Goal: Task Accomplishment & Management: Manage account settings

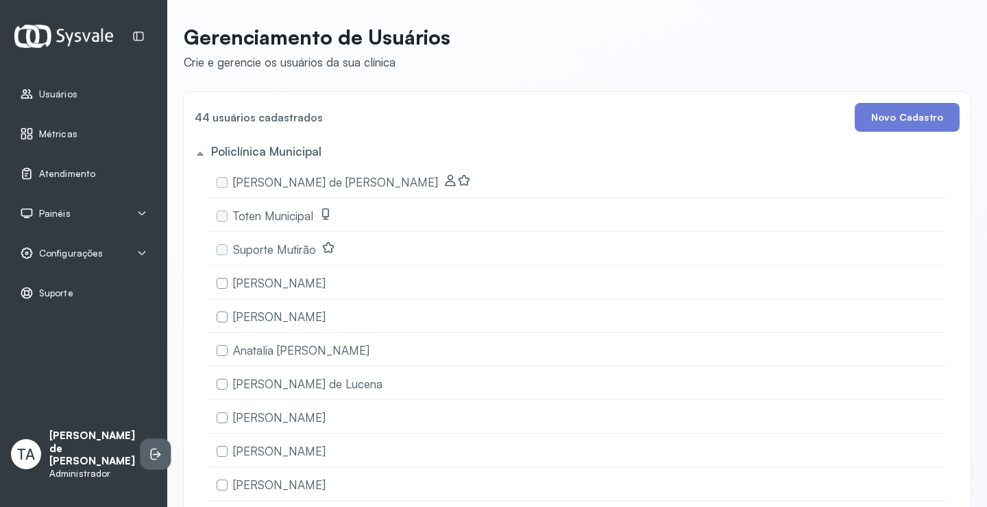
click at [153, 457] on icon at bounding box center [157, 454] width 8 height 6
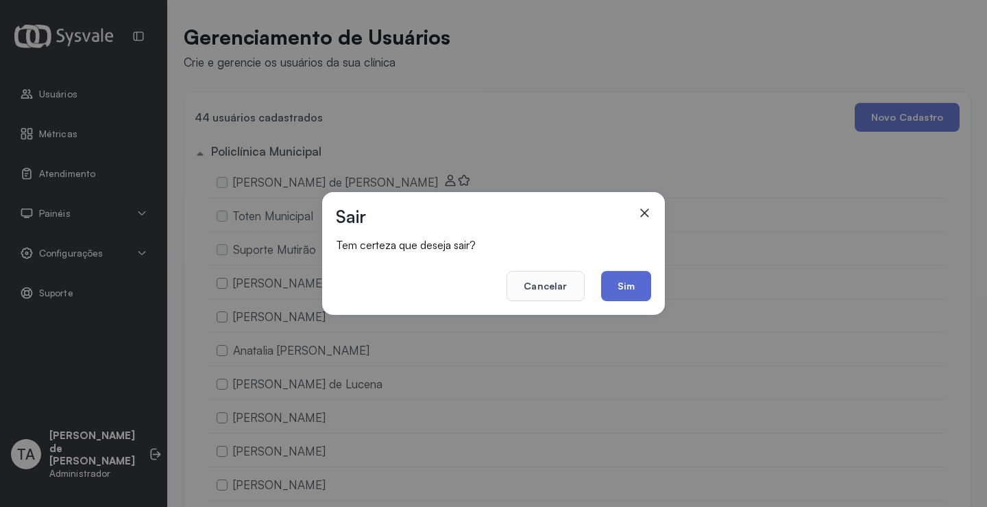
click at [605, 282] on button "Sim" at bounding box center [626, 286] width 50 height 30
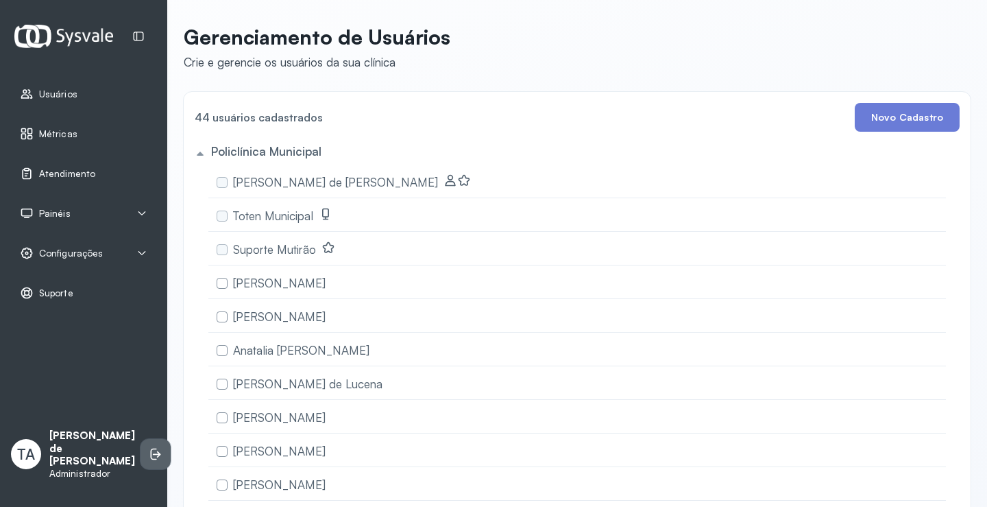
click at [149, 453] on icon at bounding box center [156, 454] width 14 height 14
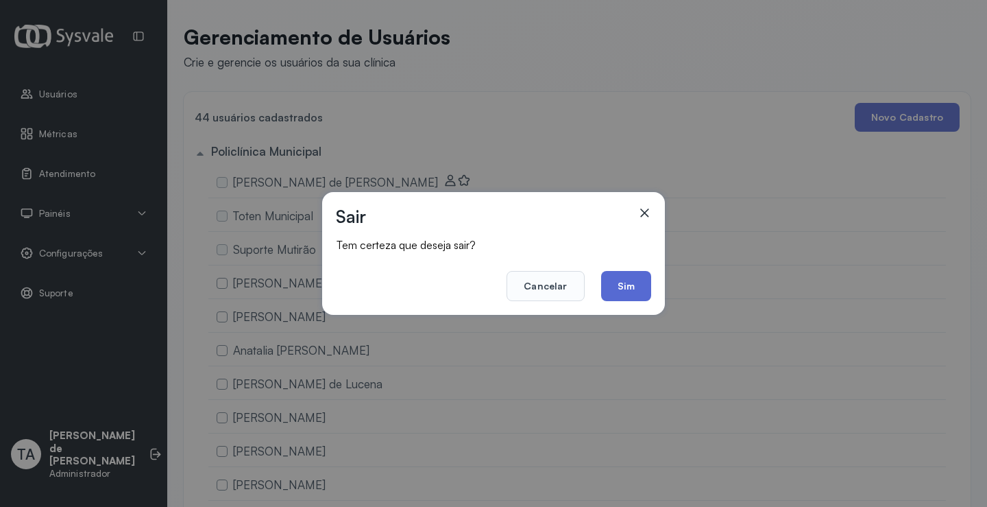
click at [629, 280] on button "Sim" at bounding box center [626, 286] width 50 height 30
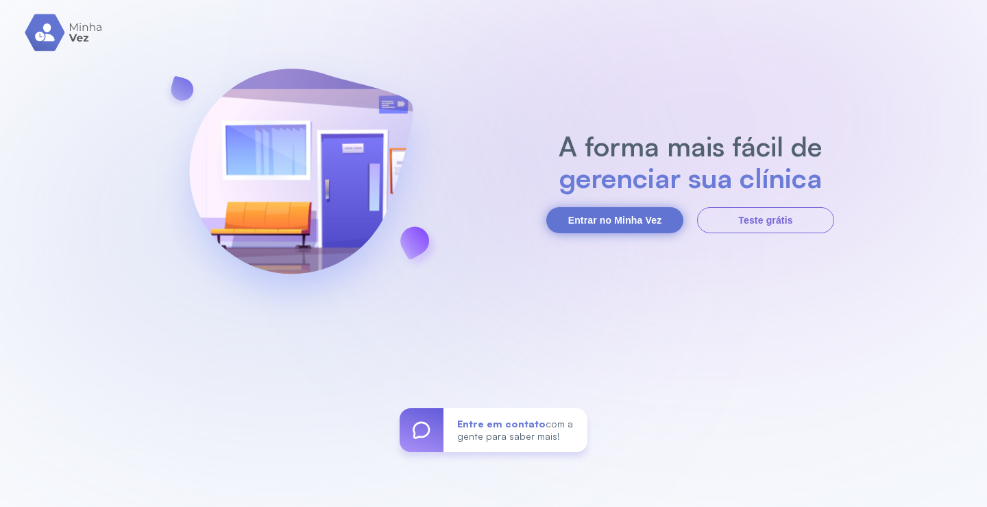
click at [618, 215] on button "Entrar no Minha Vez" at bounding box center [614, 220] width 137 height 26
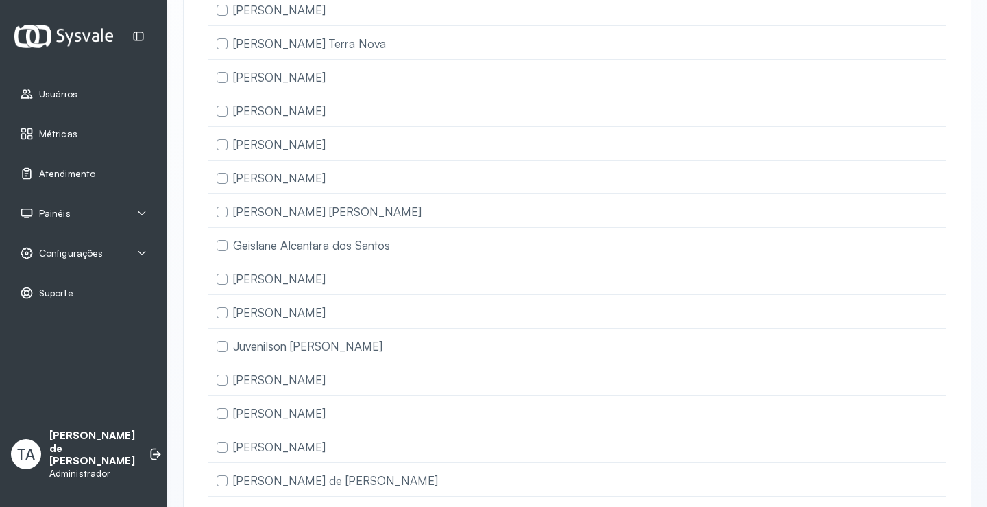
scroll to position [321, 0]
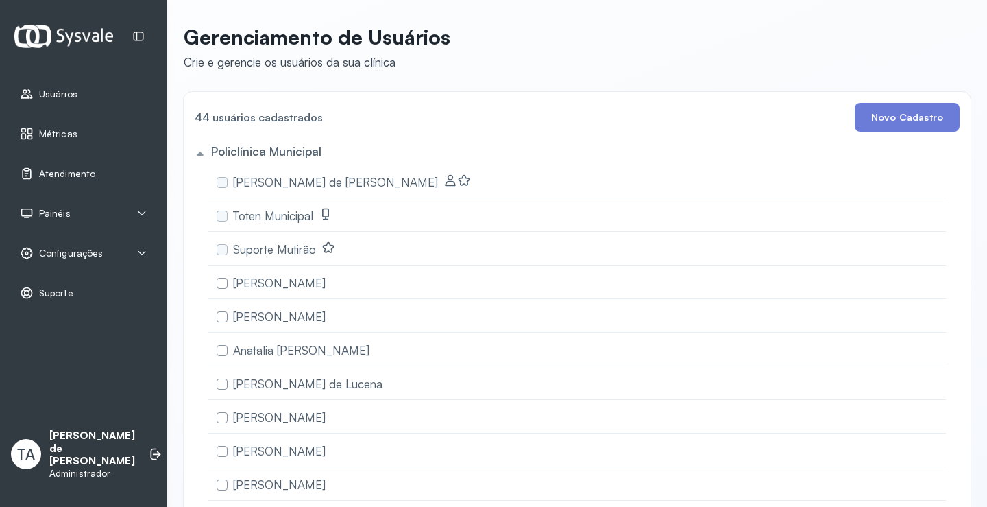
click at [75, 460] on p "[PERSON_NAME] de [PERSON_NAME]" at bounding box center [92, 448] width 86 height 38
click at [56, 293] on span "Suporte" at bounding box center [56, 293] width 34 height 12
click at [63, 256] on span "Configurações" at bounding box center [71, 254] width 64 height 12
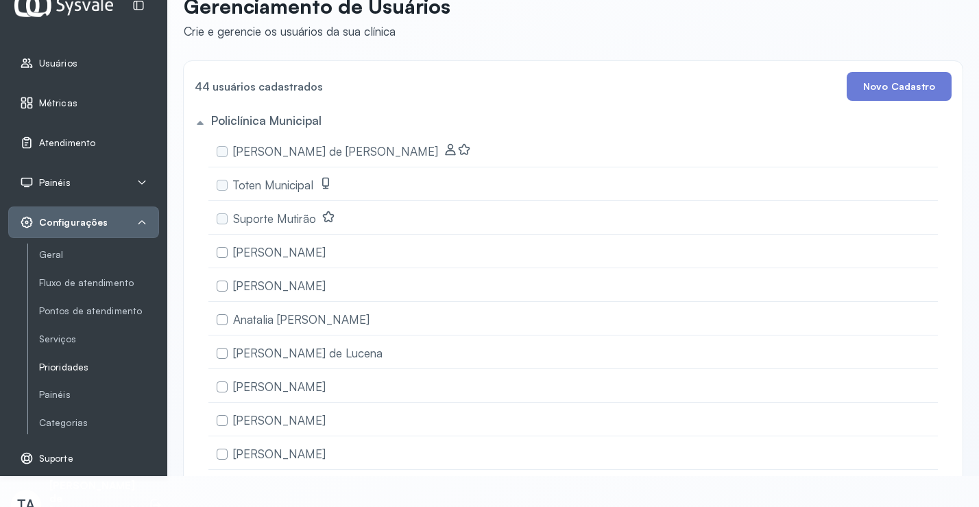
scroll to position [59, 0]
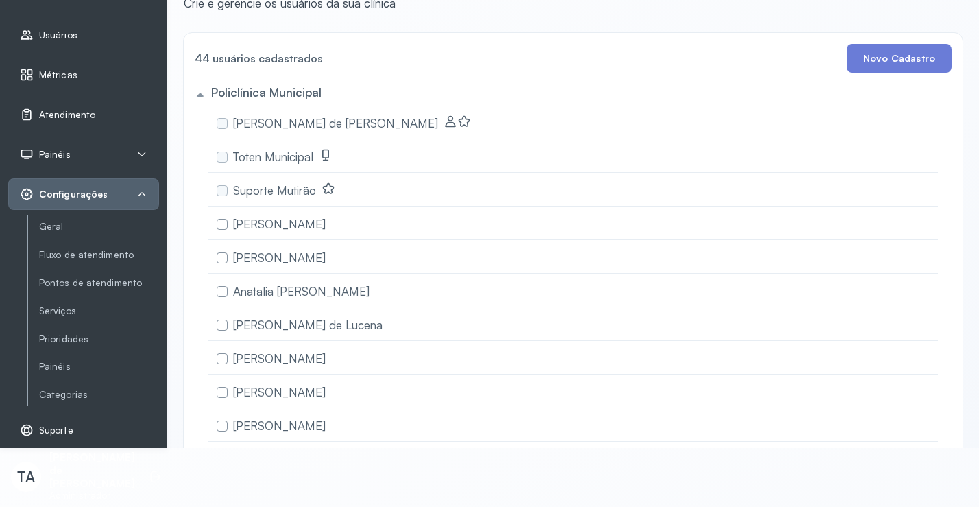
click at [75, 191] on span "Configurações" at bounding box center [73, 195] width 69 height 12
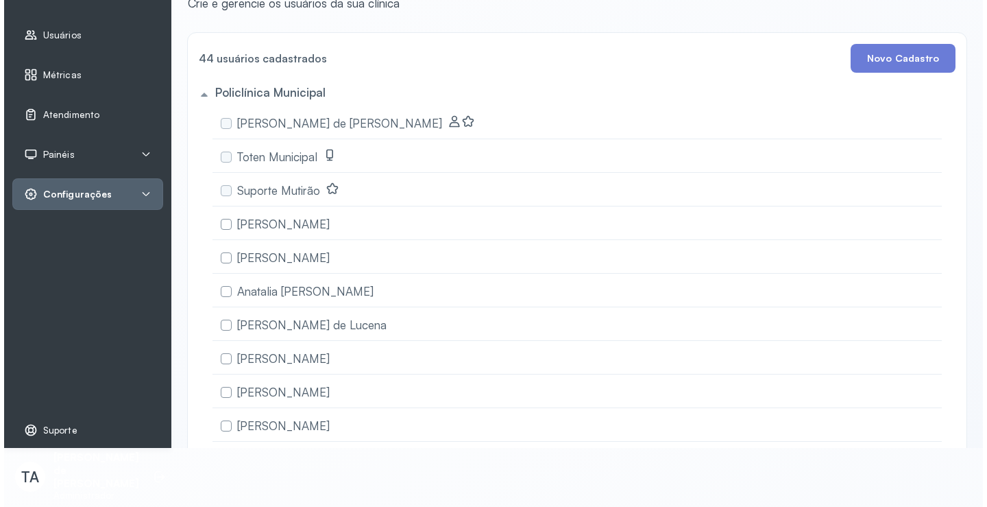
scroll to position [0, 0]
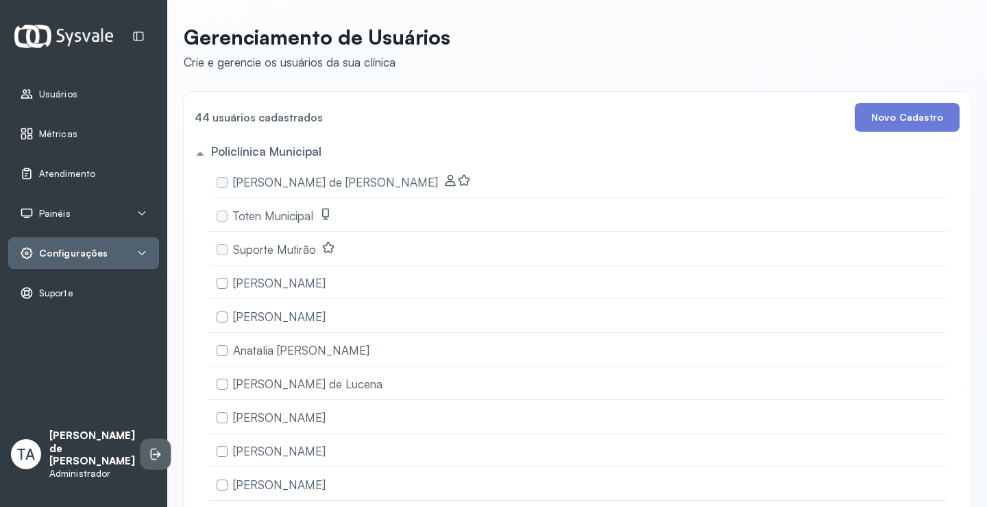
click at [141, 457] on li at bounding box center [156, 454] width 30 height 30
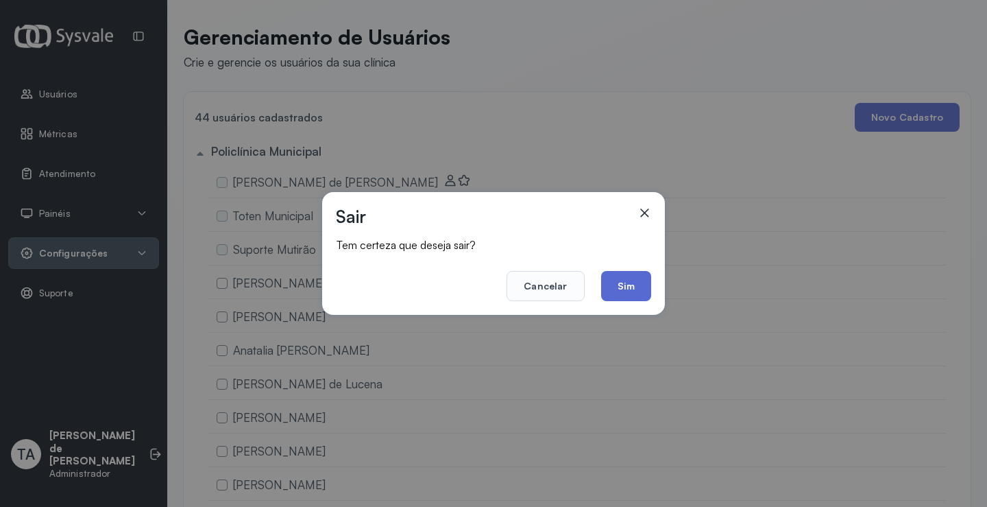
click at [625, 282] on button "Sim" at bounding box center [626, 286] width 50 height 30
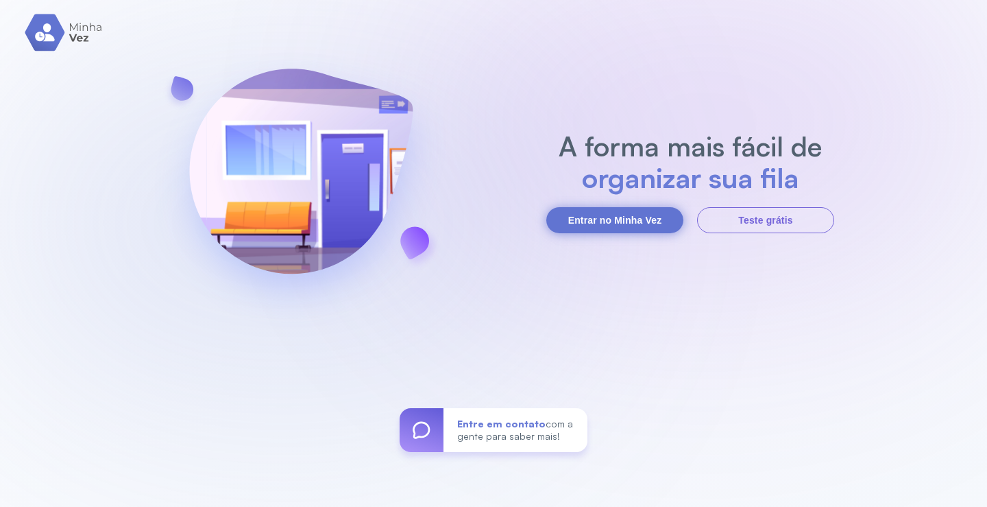
click at [627, 228] on button "Entrar no Minha Vez" at bounding box center [614, 220] width 137 height 26
click at [588, 207] on button "Entrar no Minha Vez" at bounding box center [614, 220] width 137 height 26
click at [601, 219] on button "Entrar no Minha Vez" at bounding box center [614, 220] width 137 height 26
click at [642, 211] on button "Entrar no Minha Vez" at bounding box center [614, 220] width 137 height 26
